Goal: Check status: Check status

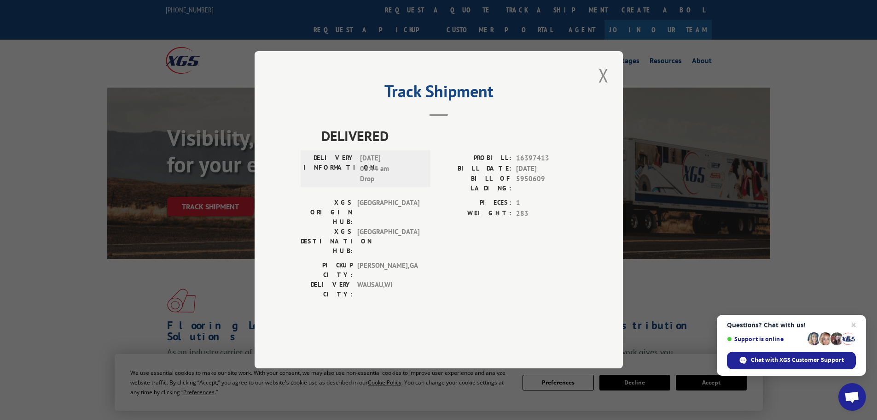
click at [192, 213] on div "Track Shipment DELIVERED DELIVERY INFORMATION: [DATE] 08:44 am Drop PROBILL: 16…" at bounding box center [438, 210] width 877 height 420
drag, startPoint x: 603, startPoint y: 105, endPoint x: 511, endPoint y: 131, distance: 95.3
click at [604, 88] on button "Close modal" at bounding box center [604, 75] width 16 height 25
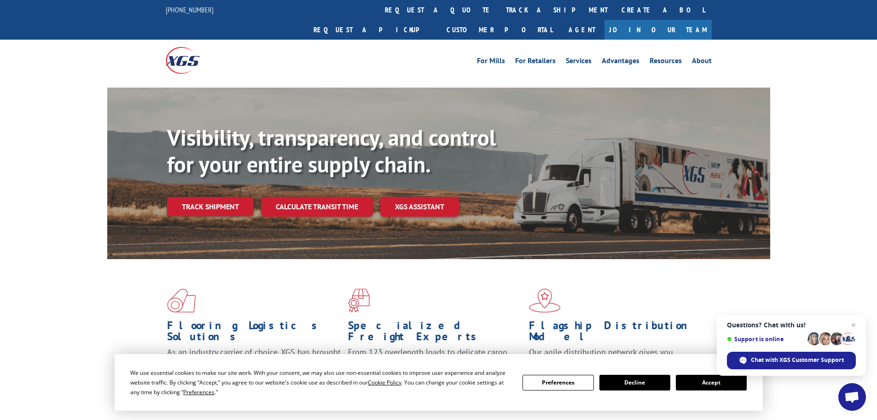
click at [227, 168] on div "Visibility, transparency, and control for your entire supply chain. Track shipm…" at bounding box center [468, 188] width 603 height 129
click at [222, 197] on link "Track shipment" at bounding box center [210, 206] width 87 height 19
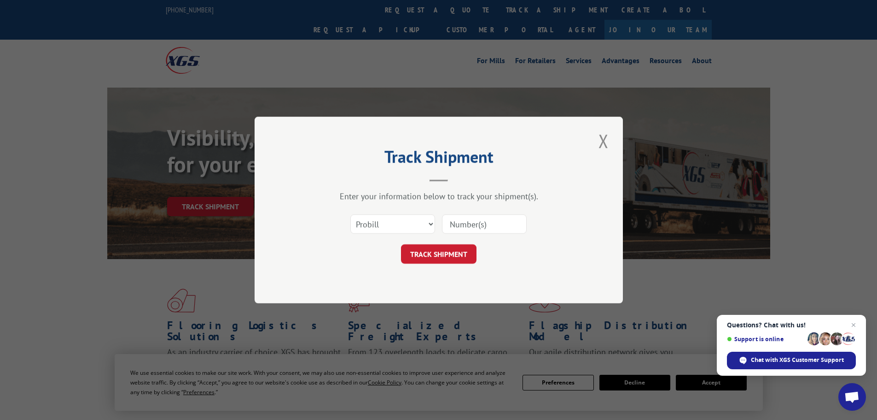
paste input "17223375"
type input "17223375"
click at [456, 256] on button "TRACK SHIPMENT" at bounding box center [439, 253] width 76 height 19
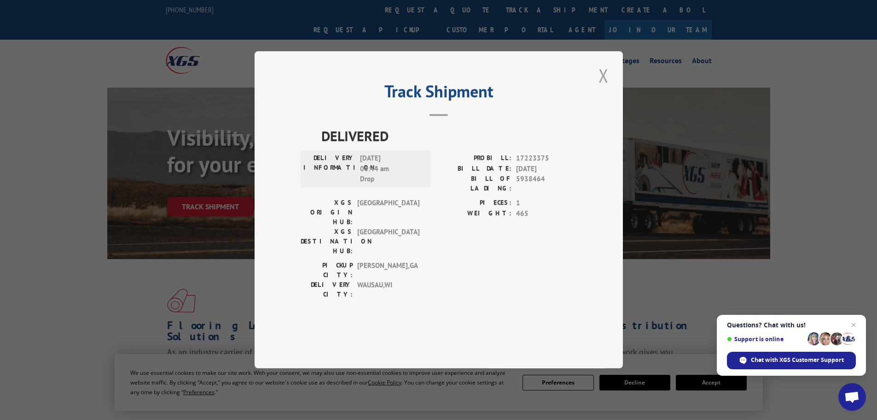
click at [603, 88] on button "Close modal" at bounding box center [604, 75] width 16 height 25
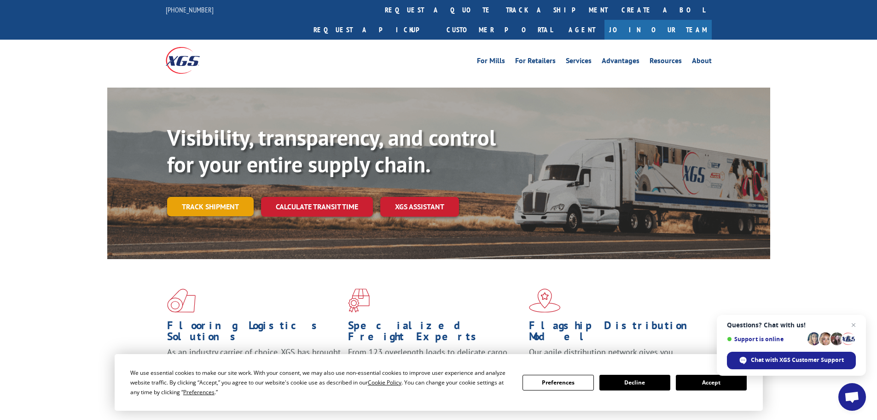
click at [193, 197] on link "Track shipment" at bounding box center [210, 206] width 87 height 19
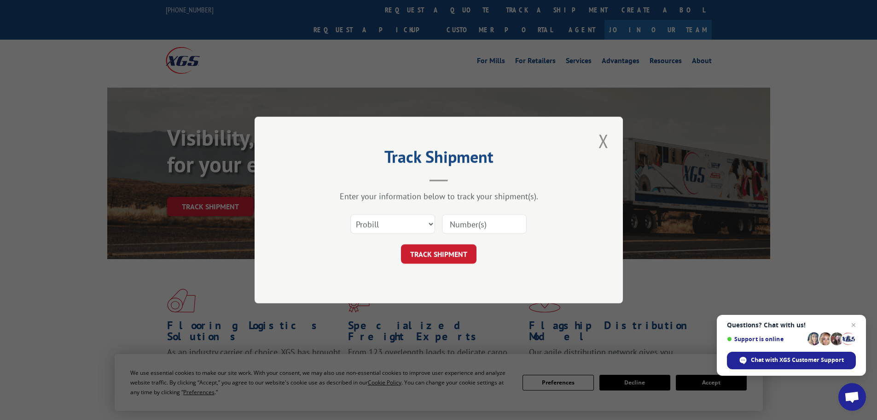
paste input "041269452"
type input "041269452"
click button "TRACK SHIPMENT" at bounding box center [439, 253] width 76 height 19
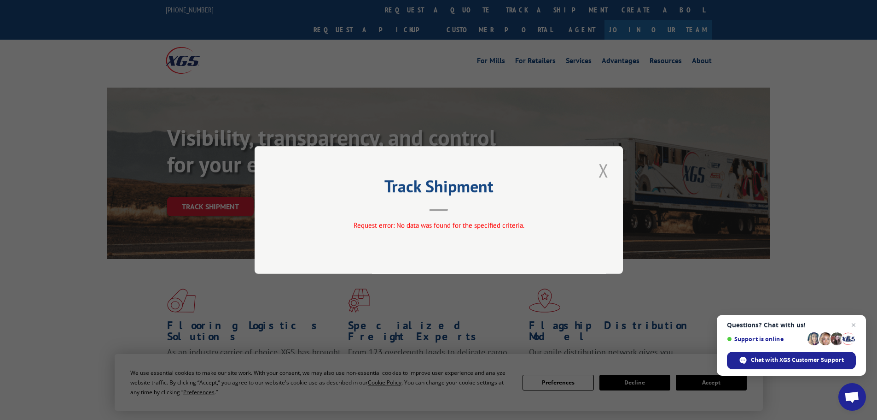
click at [601, 170] on button "Close modal" at bounding box center [604, 170] width 16 height 25
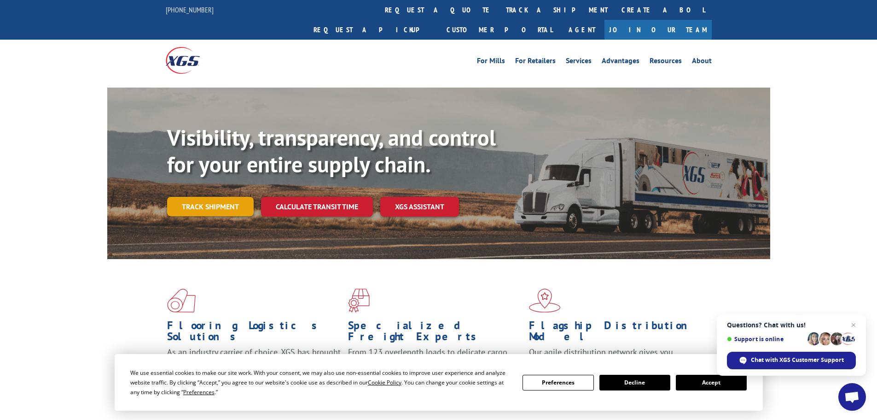
click at [232, 197] on link "Track shipment" at bounding box center [210, 206] width 87 height 19
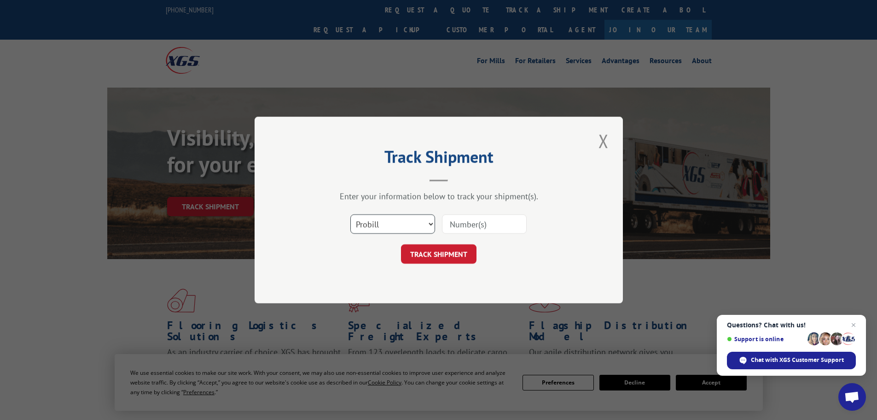
click at [373, 222] on select "Select category... Probill BOL PO" at bounding box center [393, 223] width 85 height 19
select select "bol"
click at [351, 214] on select "Select category... Probill BOL PO" at bounding box center [393, 223] width 85 height 19
paste input "041269452"
type input "041269452"
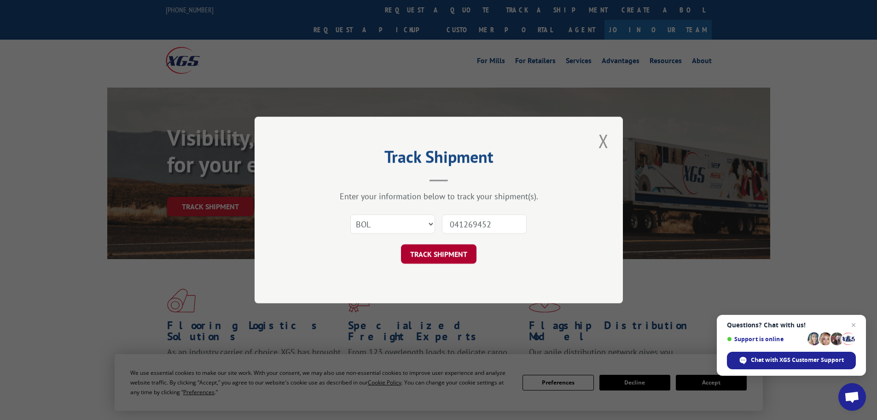
click at [455, 257] on button "TRACK SHIPMENT" at bounding box center [439, 253] width 76 height 19
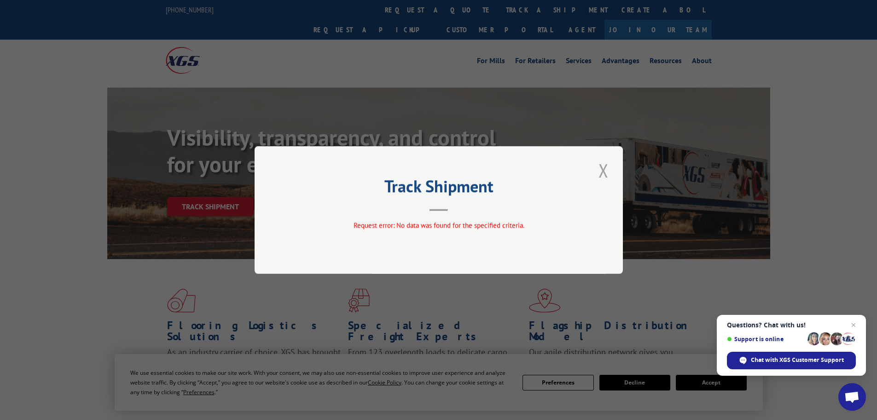
click at [605, 160] on button "Close modal" at bounding box center [604, 170] width 16 height 25
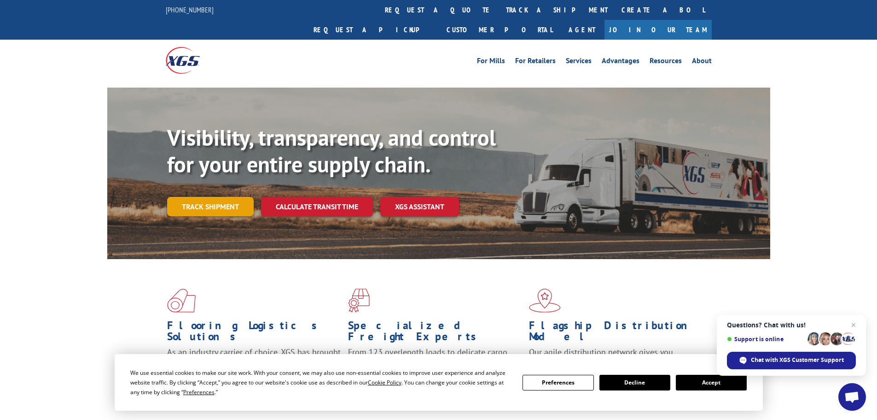
click at [214, 197] on link "Track shipment" at bounding box center [210, 206] width 87 height 19
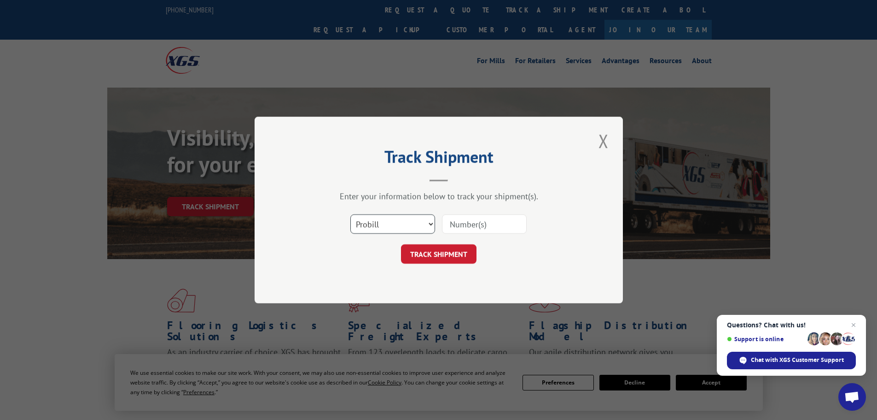
click at [427, 223] on select "Select category... Probill BOL PO" at bounding box center [393, 223] width 85 height 19
select select "po"
click at [351, 214] on select "Select category... Probill BOL PO" at bounding box center [393, 223] width 85 height 19
click at [497, 228] on input at bounding box center [484, 223] width 85 height 19
type input "10532617"
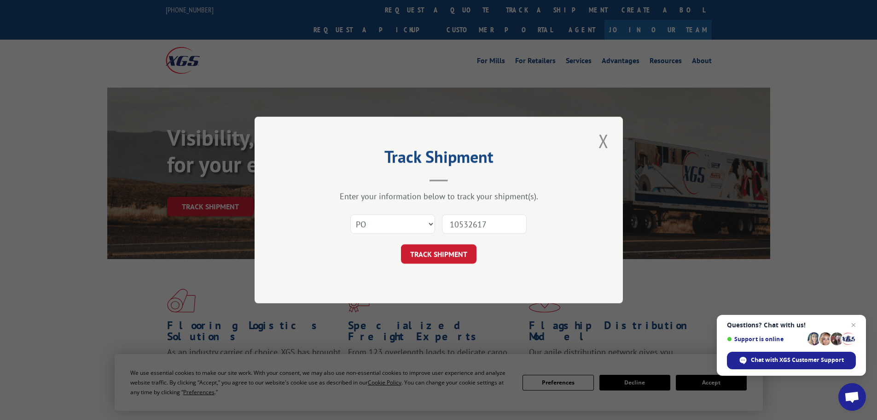
click at [401, 244] on button "TRACK SHIPMENT" at bounding box center [439, 253] width 76 height 19
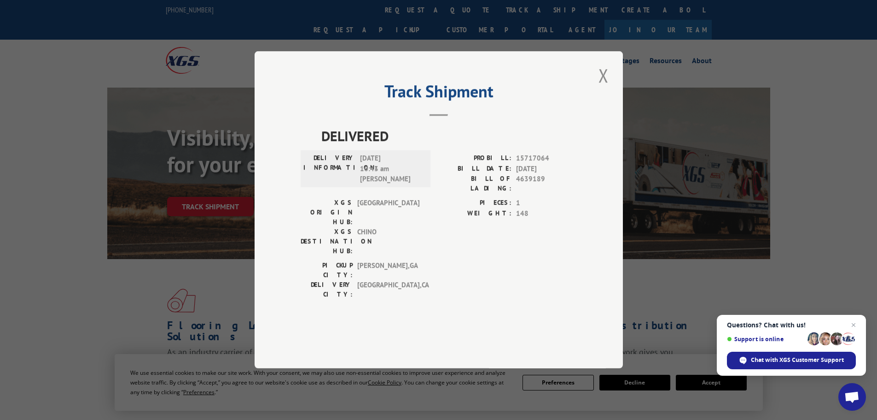
click at [602, 88] on button "Close modal" at bounding box center [604, 75] width 16 height 25
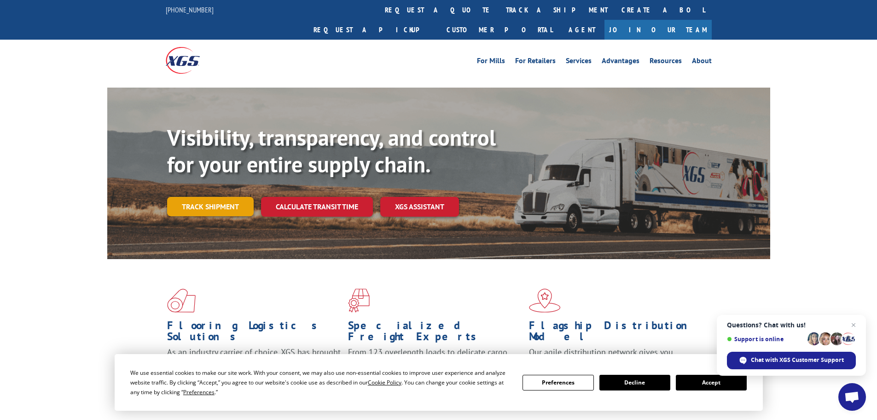
click at [188, 197] on link "Track shipment" at bounding box center [210, 206] width 87 height 19
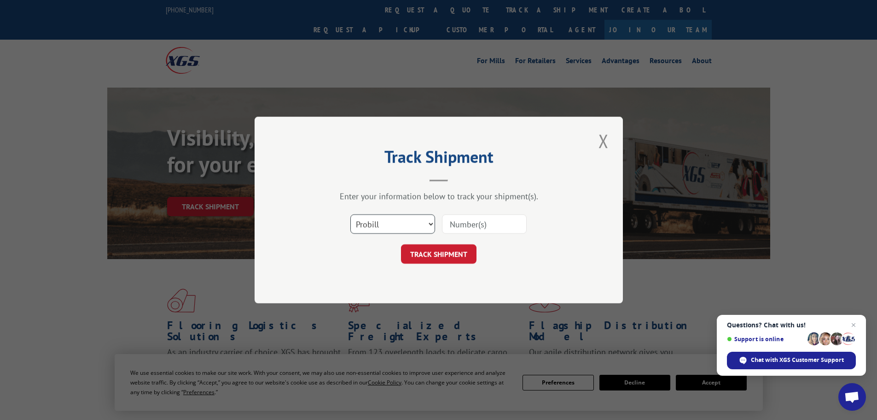
click at [425, 230] on select "Select category... Probill BOL PO" at bounding box center [393, 223] width 85 height 19
select select "po"
click at [351, 214] on select "Select category... Probill BOL PO" at bounding box center [393, 223] width 85 height 19
click at [473, 221] on input at bounding box center [484, 223] width 85 height 19
type input "42520531"
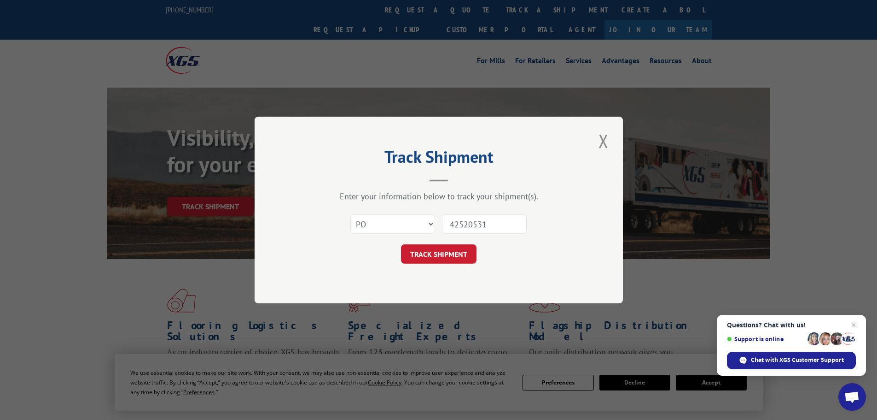
click button "TRACK SHIPMENT" at bounding box center [439, 253] width 76 height 19
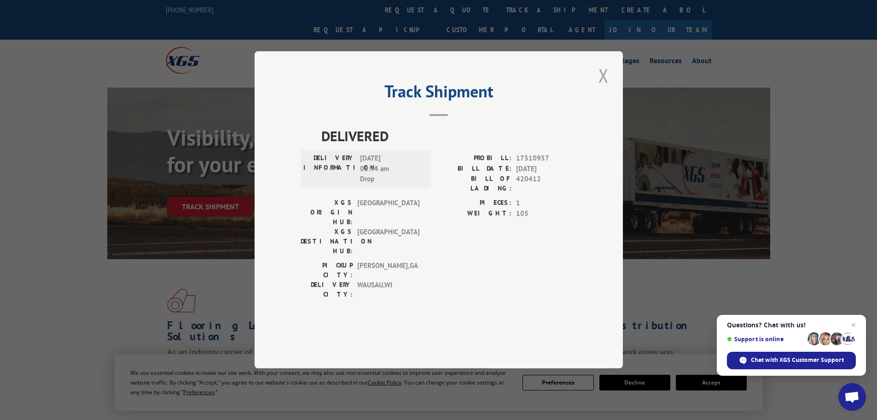
click at [606, 88] on button "Close modal" at bounding box center [604, 75] width 16 height 25
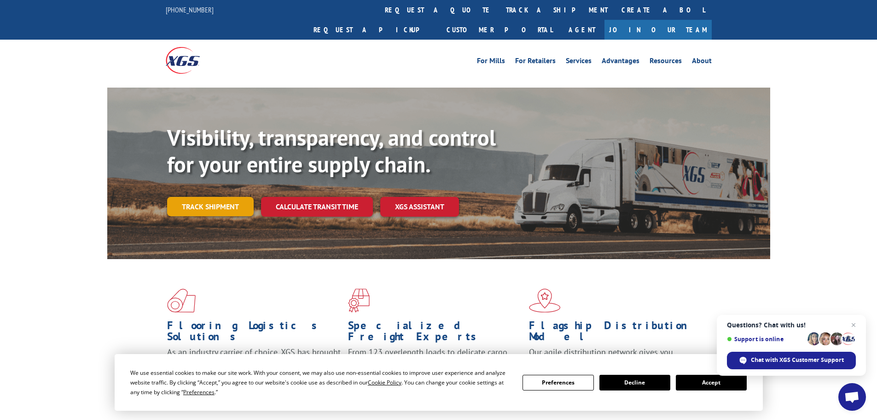
click at [235, 197] on link "Track shipment" at bounding box center [210, 206] width 87 height 19
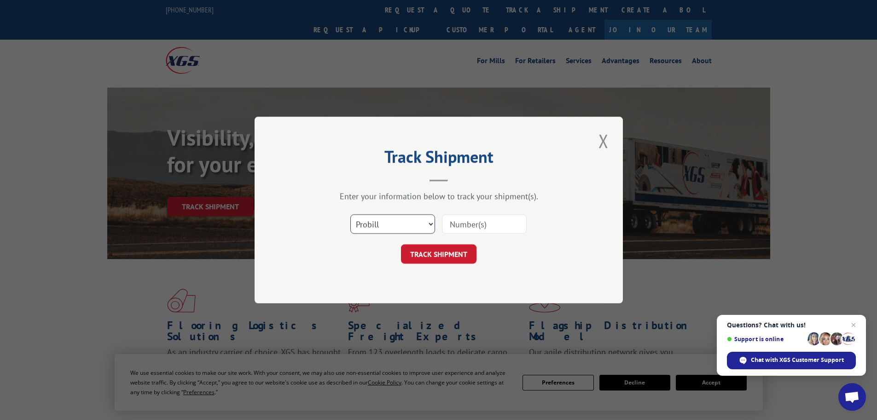
click at [415, 229] on select "Select category... Probill BOL PO" at bounding box center [393, 223] width 85 height 19
click at [252, 250] on div "Track Shipment Enter your information below to track your shipment(s). Select c…" at bounding box center [438, 210] width 877 height 420
